Goal: Task Accomplishment & Management: Use online tool/utility

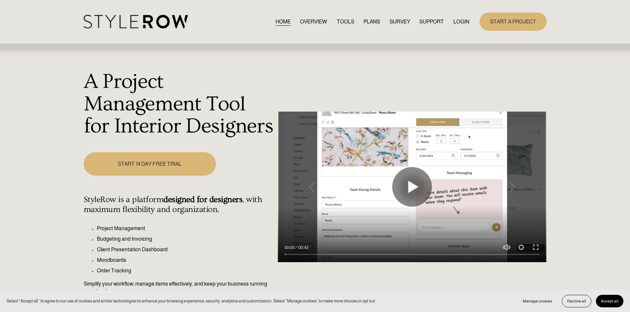
click at [460, 21] on link "LOGIN" at bounding box center [461, 21] width 16 height 9
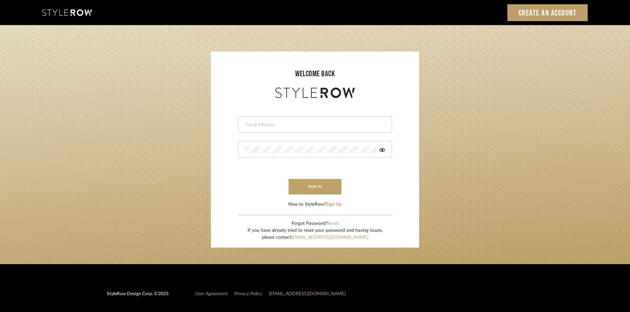
click at [285, 122] on input "email" at bounding box center [314, 125] width 139 height 7
type input "[PERSON_NAME][EMAIL_ADDRESS][DOMAIN_NAME]"
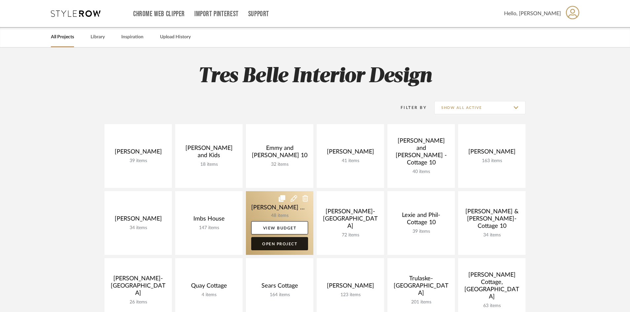
click at [271, 245] on link "Open Project" at bounding box center [279, 243] width 57 height 13
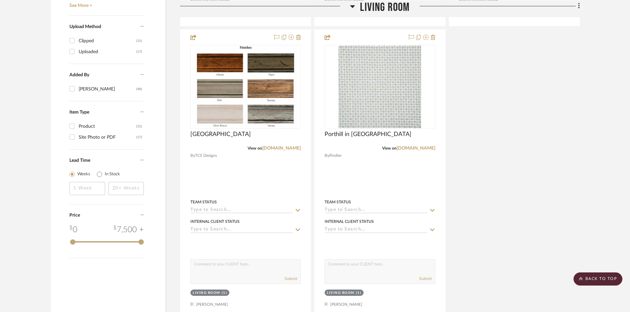
scroll to position [893, 0]
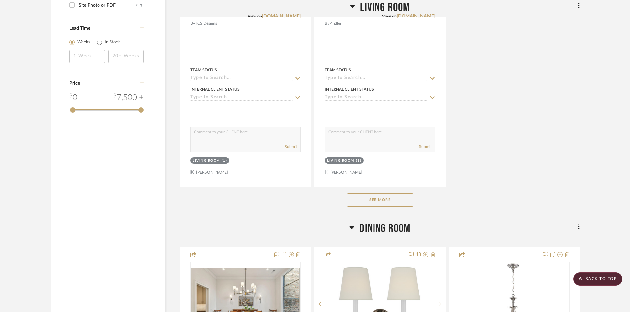
click at [388, 194] on button "See More" at bounding box center [380, 200] width 66 height 13
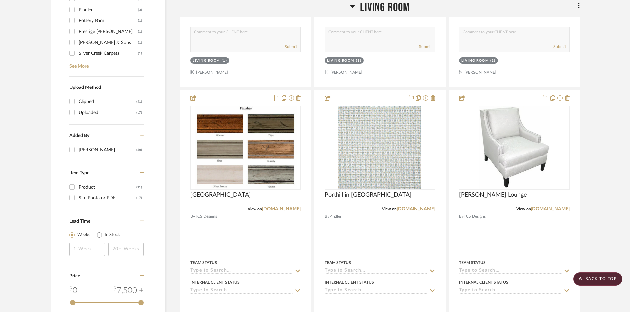
scroll to position [661, 0]
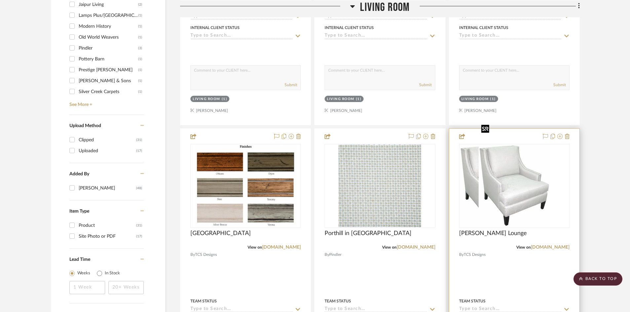
click at [527, 173] on div at bounding box center [514, 186] width 110 height 84
click at [527, 173] on img "0" at bounding box center [514, 186] width 71 height 83
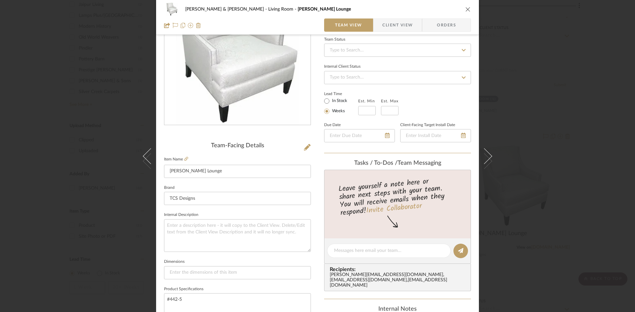
scroll to position [6, 0]
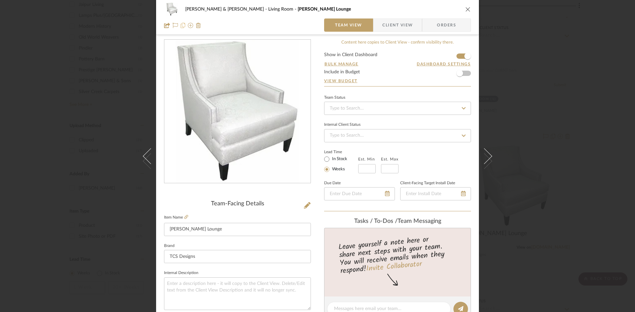
click at [181, 25] on icon at bounding box center [183, 25] width 5 height 5
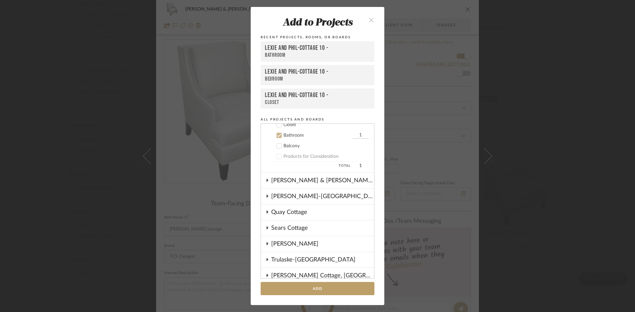
scroll to position [191, 0]
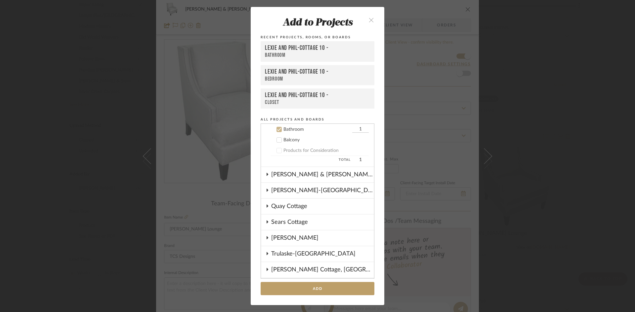
click at [368, 19] on icon "close" at bounding box center [371, 20] width 6 height 6
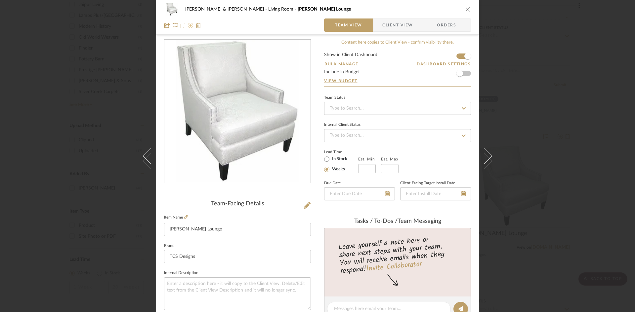
click at [188, 25] on icon at bounding box center [190, 25] width 5 height 5
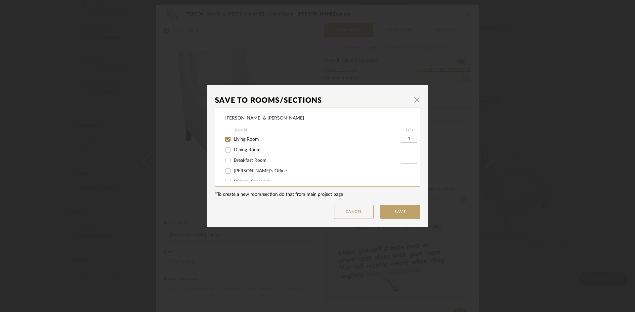
scroll to position [0, 0]
click at [412, 99] on span "button" at bounding box center [416, 99] width 13 height 13
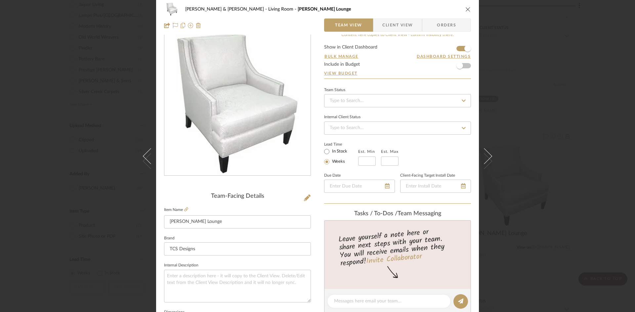
scroll to position [33, 0]
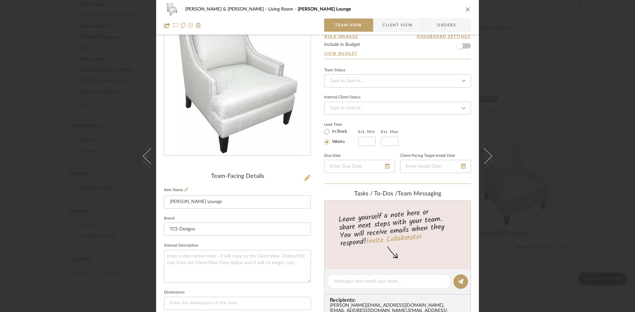
click at [304, 177] on icon at bounding box center [307, 178] width 7 height 7
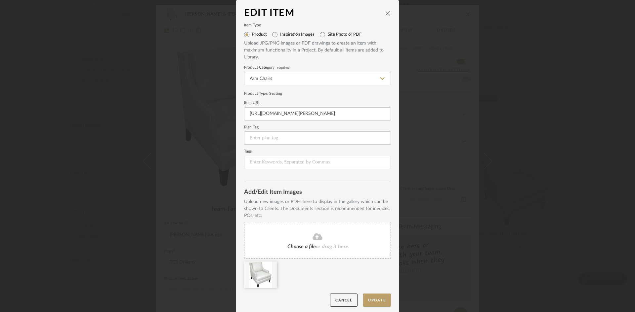
scroll to position [3, 0]
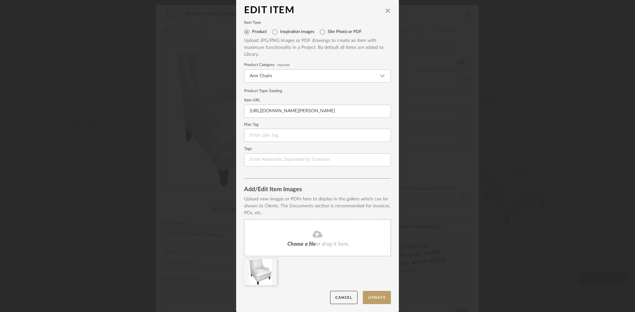
click at [387, 10] on icon "close" at bounding box center [387, 10] width 5 height 5
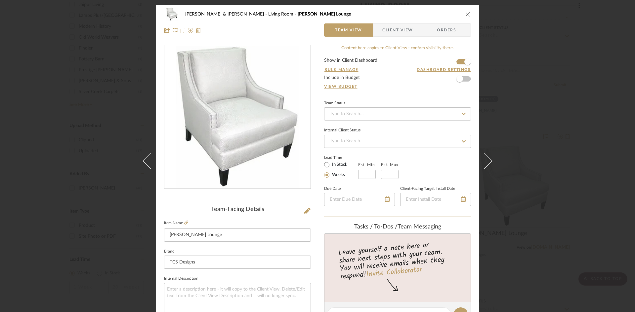
click at [465, 13] on icon "close" at bounding box center [467, 14] width 5 height 5
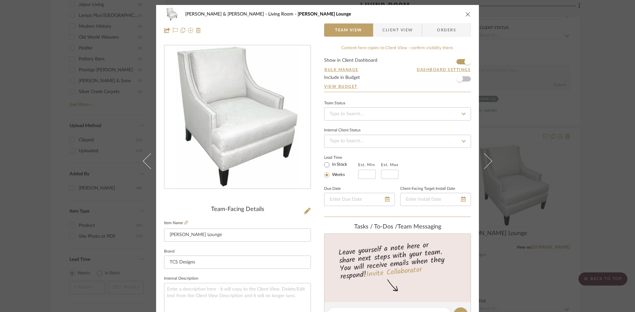
click at [466, 15] on icon "close" at bounding box center [467, 14] width 5 height 5
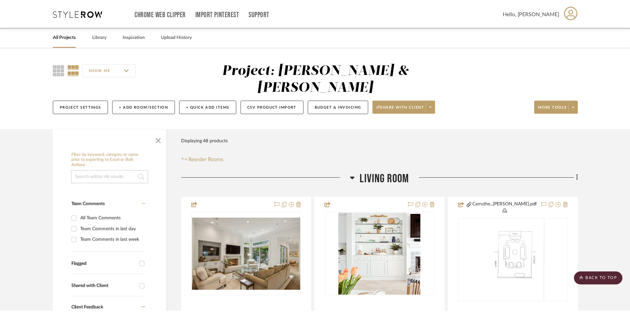
scroll to position [661, 0]
